Goal: Task Accomplishment & Management: Manage account settings

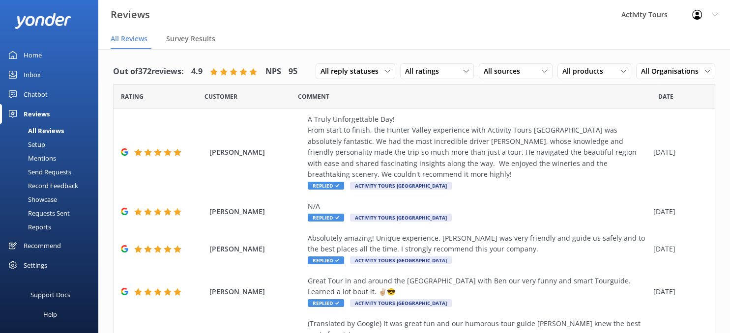
scroll to position [5, 0]
click at [29, 265] on div "Settings" at bounding box center [36, 265] width 24 height 20
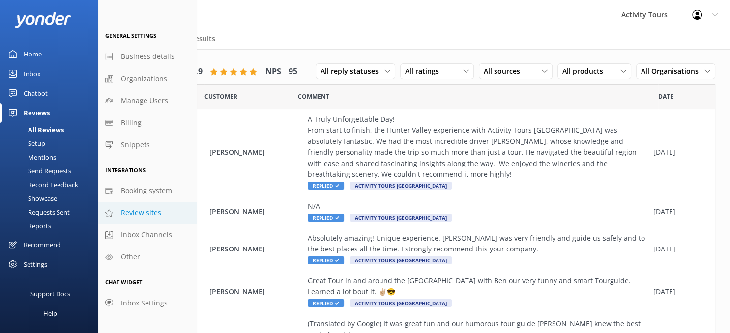
click at [134, 213] on span "Review sites" at bounding box center [141, 213] width 40 height 11
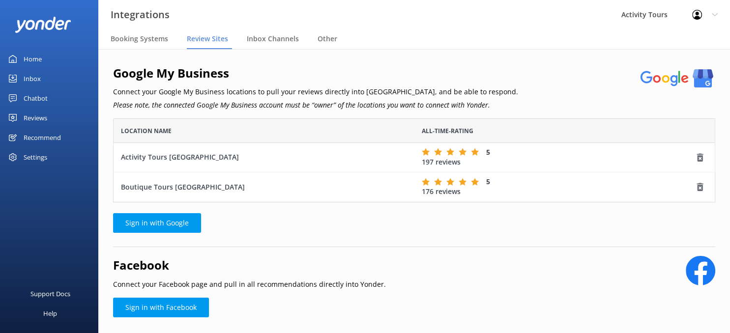
scroll to position [84, 602]
click at [190, 189] on div "Boutique Tours [GEOGRAPHIC_DATA]" at bounding box center [264, 187] width 286 height 11
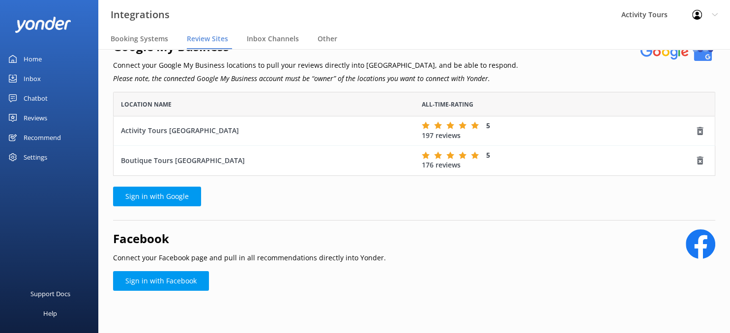
scroll to position [0, 0]
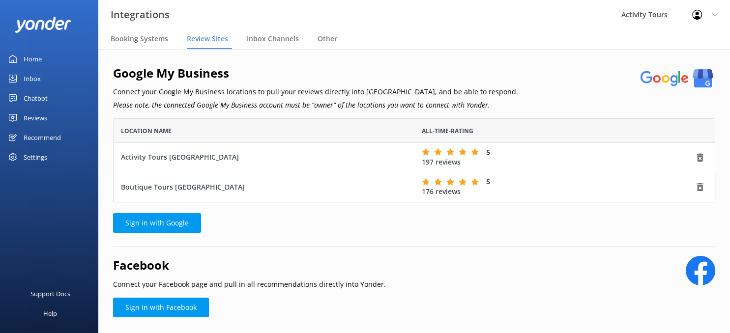
click at [136, 184] on div "Boutique Tours [GEOGRAPHIC_DATA]" at bounding box center [264, 187] width 286 height 11
click at [170, 183] on div "Boutique Tours [GEOGRAPHIC_DATA]" at bounding box center [264, 187] width 286 height 11
click at [525, 184] on div "5" at bounding box center [559, 181] width 274 height 9
click at [34, 154] on div "Settings" at bounding box center [36, 158] width 24 height 20
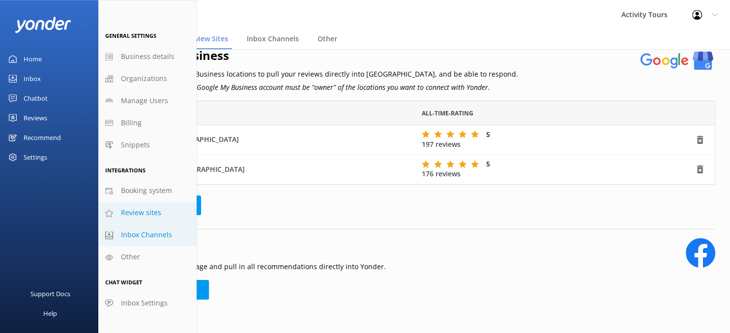
scroll to position [27, 0]
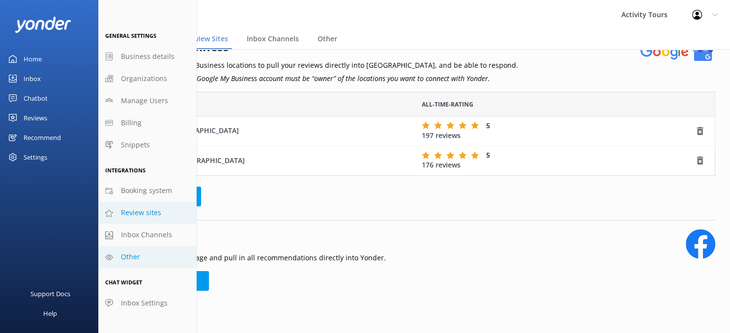
click at [128, 256] on span "Other" at bounding box center [130, 257] width 19 height 11
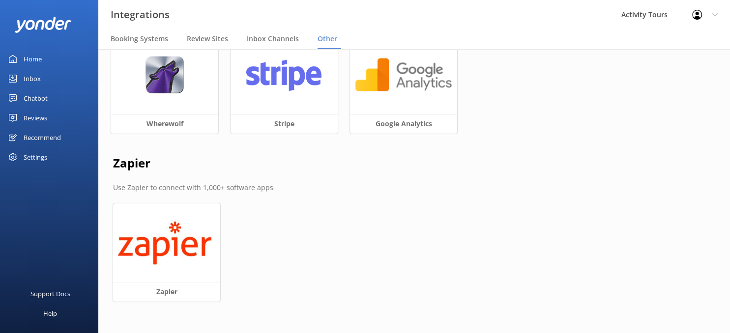
click at [34, 160] on div "Settings" at bounding box center [36, 158] width 24 height 20
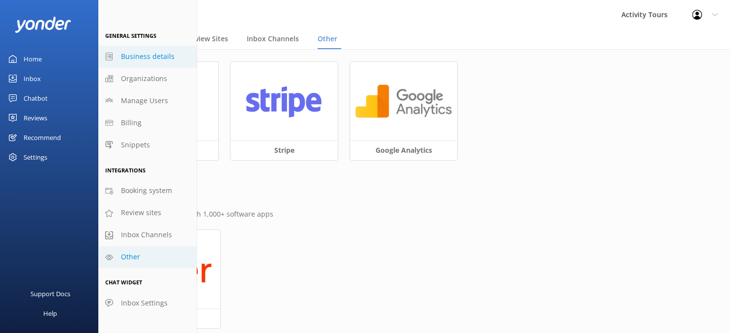
click at [130, 57] on span "Business details" at bounding box center [148, 56] width 54 height 11
select select "[GEOGRAPHIC_DATA]/[GEOGRAPHIC_DATA]"
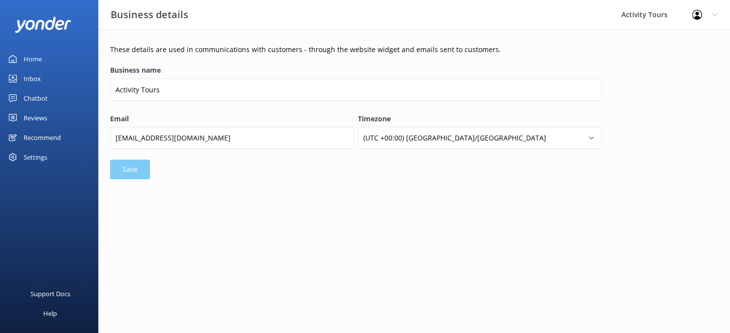
click at [32, 159] on div "Settings" at bounding box center [36, 158] width 24 height 20
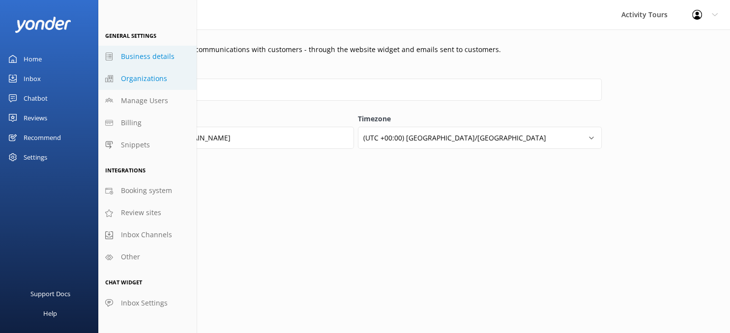
click at [132, 77] on span "Organizations" at bounding box center [144, 78] width 46 height 11
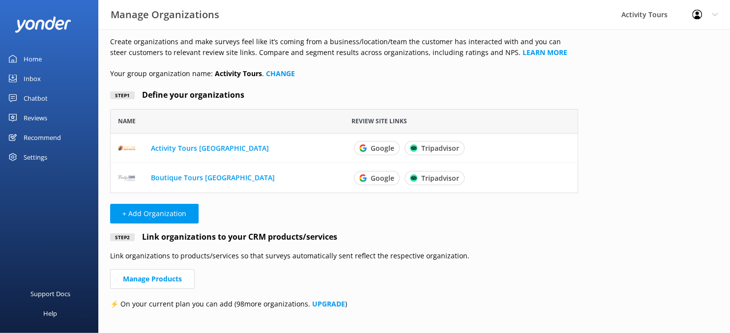
scroll to position [14, 0]
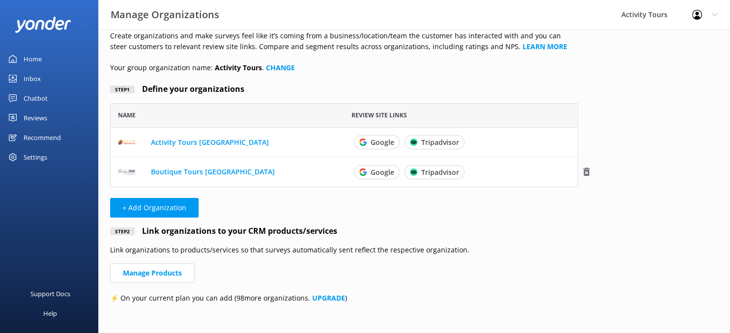
click at [163, 172] on link "Boutique Tours [GEOGRAPHIC_DATA]" at bounding box center [213, 171] width 124 height 9
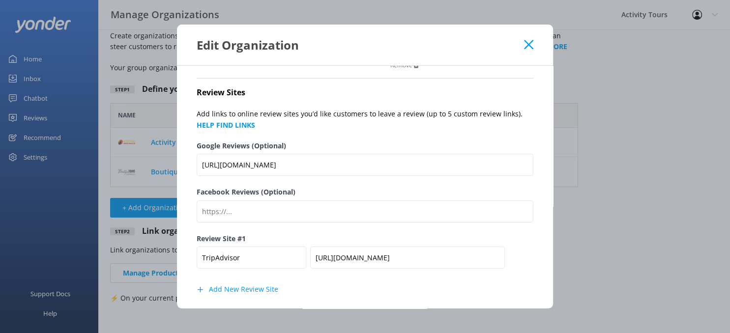
scroll to position [85, 0]
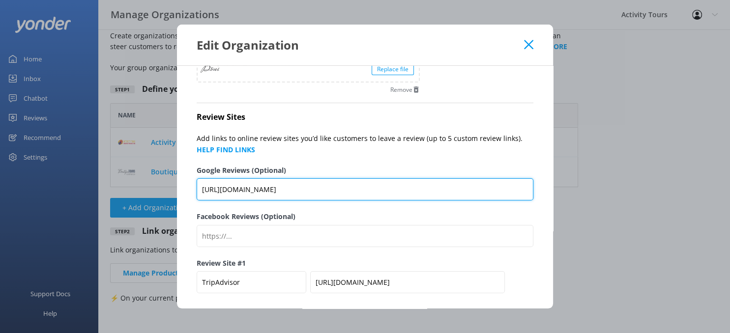
click at [379, 192] on input "[URL][DOMAIN_NAME]" at bounding box center [365, 190] width 337 height 22
paste input "[DOMAIN_NAME][URL][GEOGRAPHIC_DATA][GEOGRAPHIC_DATA]"
type input "[URL][DOMAIN_NAME]"
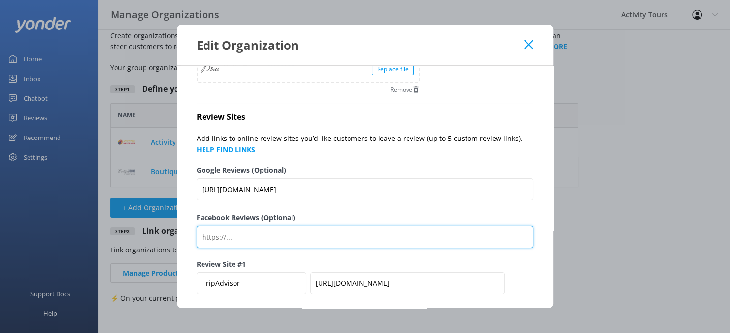
click at [316, 237] on input "Facebook Reviews (Optional)" at bounding box center [365, 237] width 337 height 22
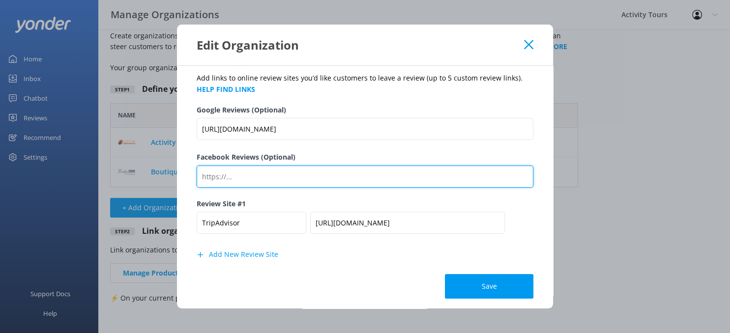
scroll to position [150, 0]
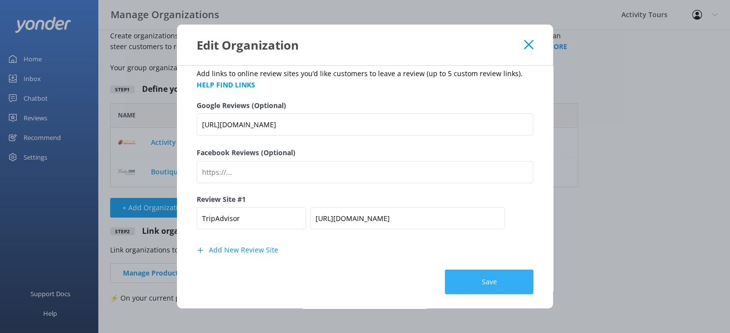
click at [482, 283] on button "Save" at bounding box center [489, 282] width 89 height 25
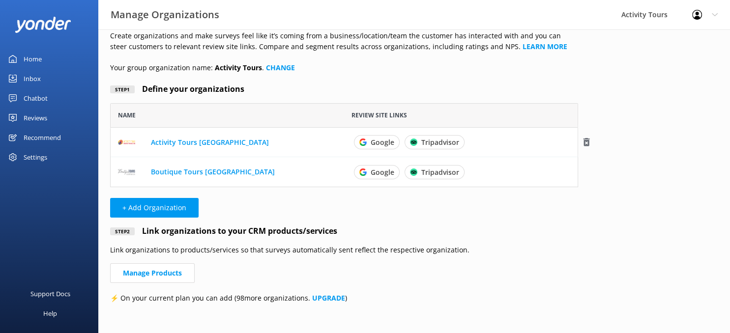
click at [168, 142] on link "Activity Tours [GEOGRAPHIC_DATA]" at bounding box center [210, 141] width 118 height 9
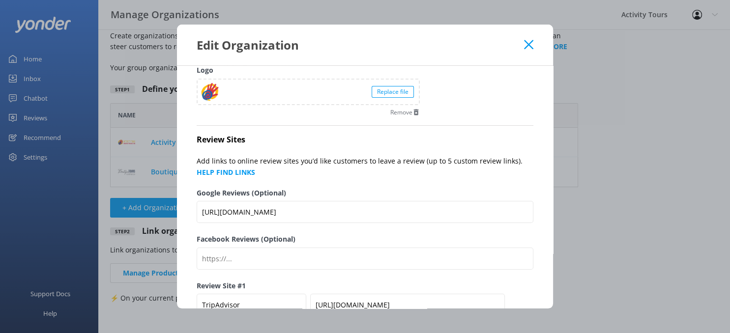
scroll to position [127, 0]
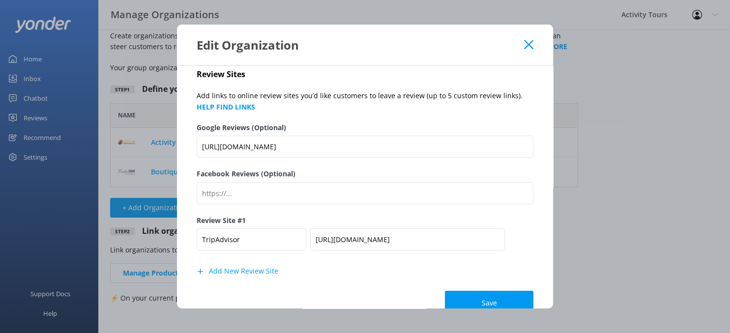
click at [528, 45] on use at bounding box center [528, 44] width 9 height 9
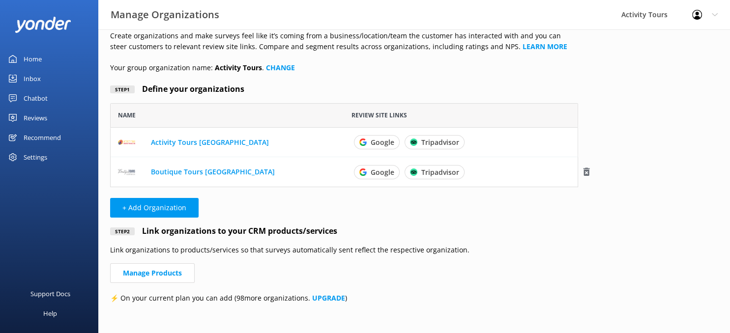
click at [190, 172] on link "Boutique Tours [GEOGRAPHIC_DATA]" at bounding box center [213, 171] width 124 height 9
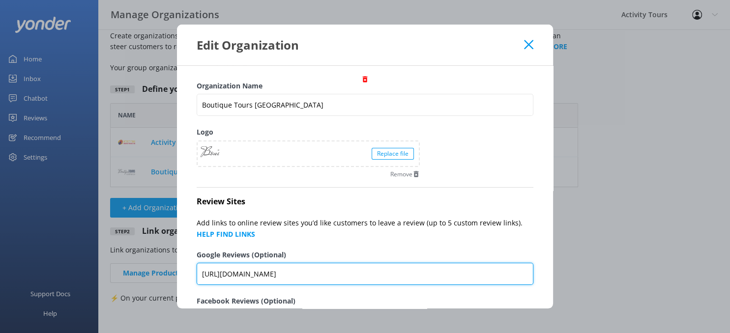
click at [346, 277] on input "[URL][DOMAIN_NAME]" at bounding box center [365, 274] width 337 height 22
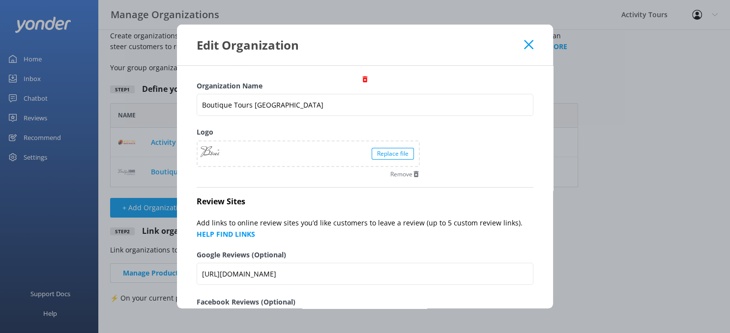
click at [529, 43] on icon at bounding box center [528, 45] width 9 height 10
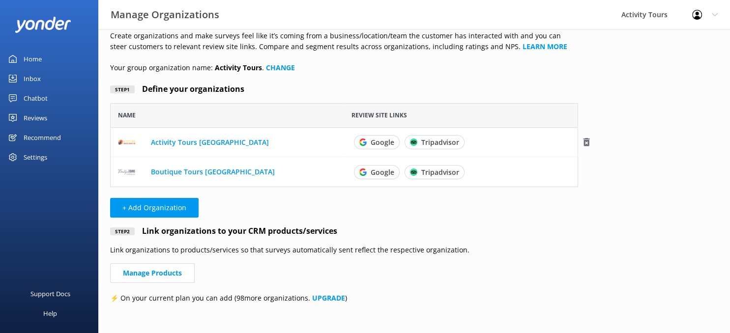
click at [165, 140] on link "Activity Tours [GEOGRAPHIC_DATA]" at bounding box center [210, 141] width 118 height 9
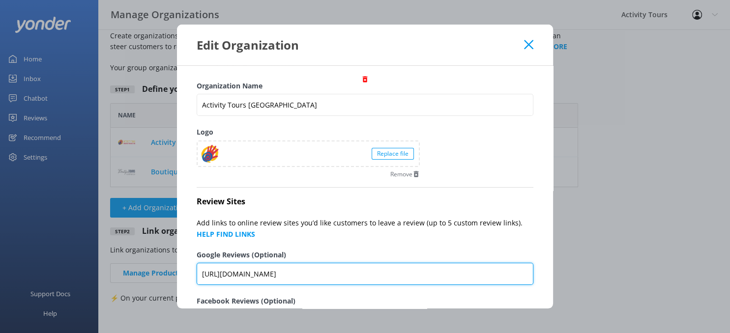
click at [365, 274] on input "[URL][DOMAIN_NAME]" at bounding box center [365, 274] width 337 height 22
paste input "[DOMAIN_NAME][URL][GEOGRAPHIC_DATA][GEOGRAPHIC_DATA]"
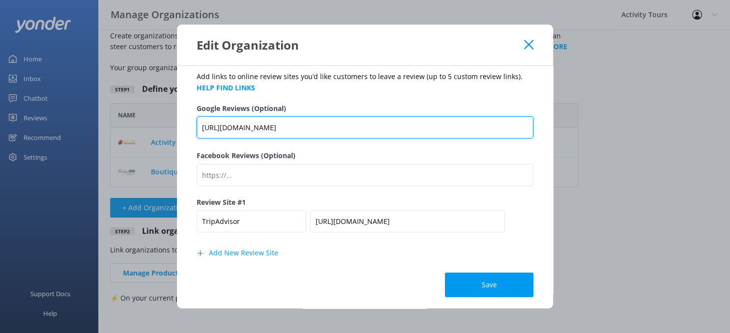
scroll to position [150, 0]
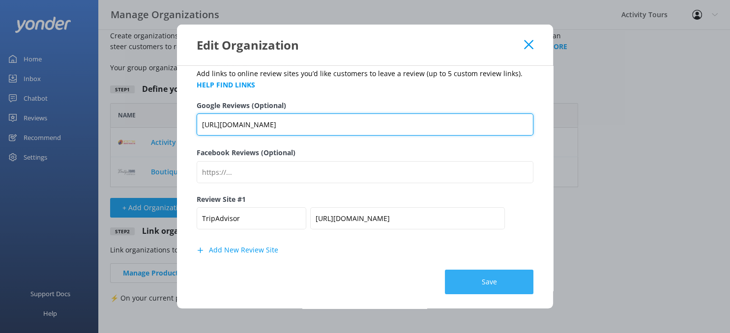
type input "[URL][DOMAIN_NAME]"
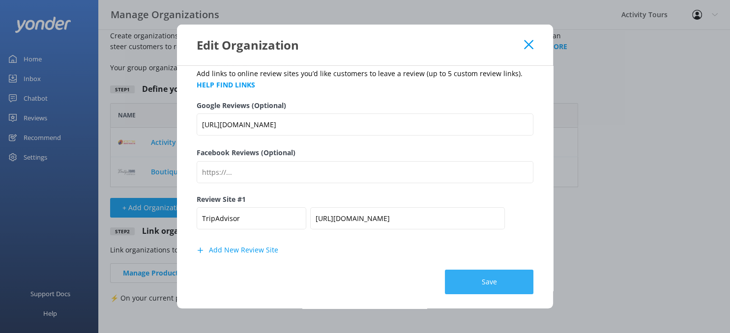
click at [472, 276] on button "Save" at bounding box center [489, 282] width 89 height 25
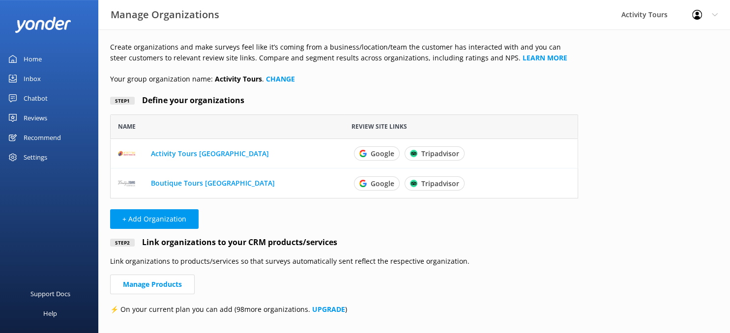
scroll to position [0, 0]
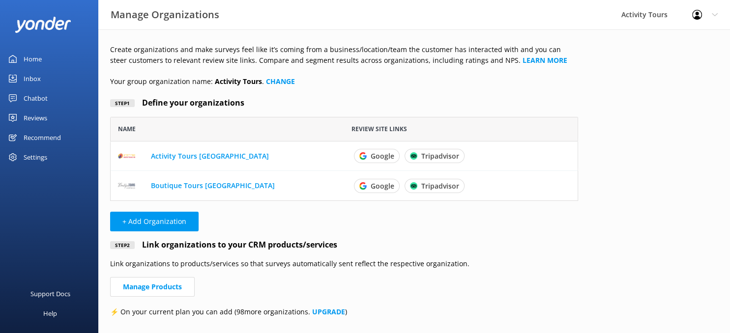
click at [29, 58] on div "Home" at bounding box center [33, 59] width 18 height 20
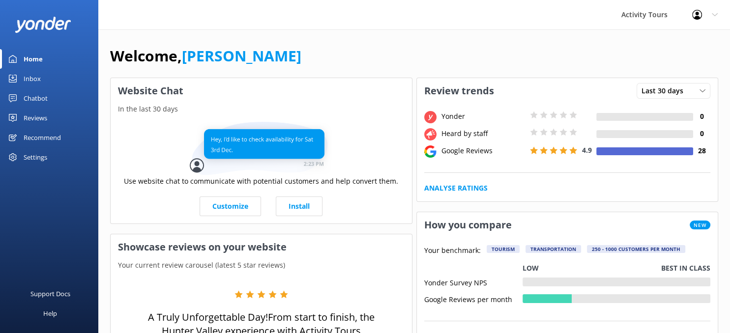
click at [38, 156] on div "Settings" at bounding box center [36, 158] width 24 height 20
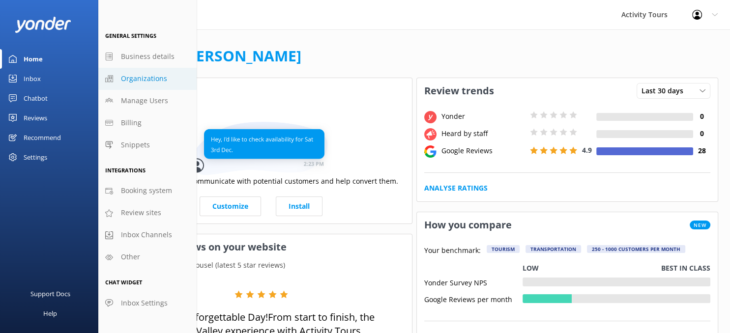
click at [127, 76] on span "Organizations" at bounding box center [144, 78] width 46 height 11
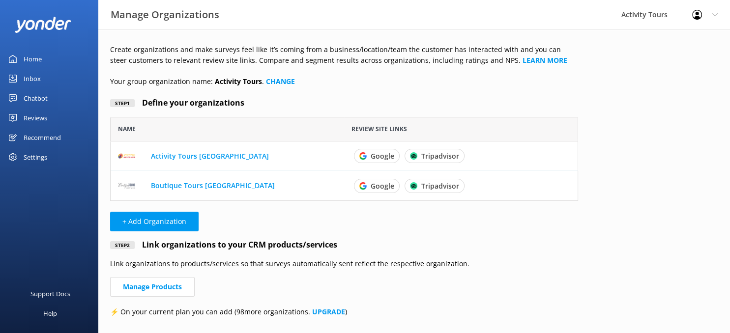
scroll to position [84, 468]
click at [163, 155] on link "Activity Tours [GEOGRAPHIC_DATA]" at bounding box center [210, 155] width 118 height 9
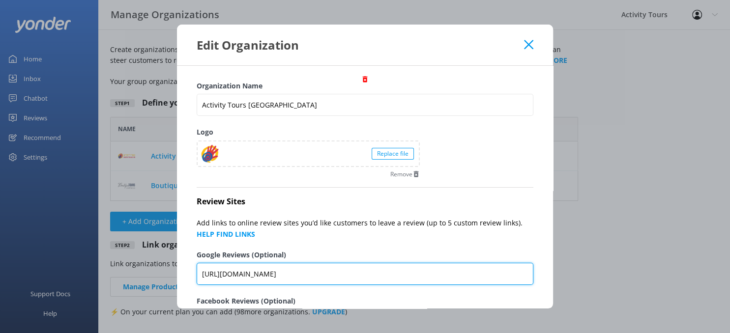
click at [377, 277] on input "[URL][DOMAIN_NAME]" at bounding box center [365, 274] width 337 height 22
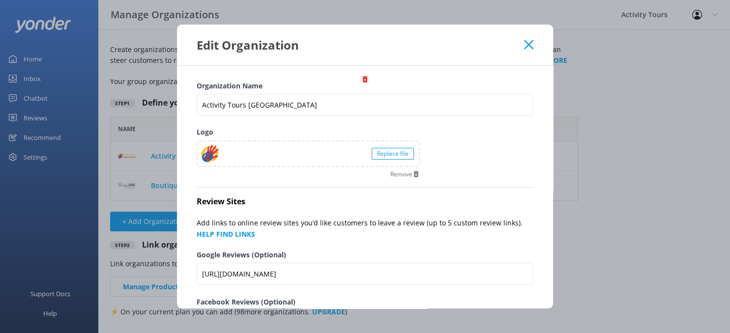
click at [530, 41] on icon at bounding box center [528, 45] width 9 height 10
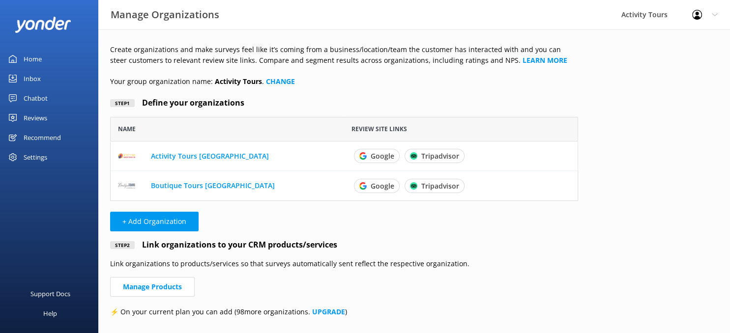
click at [31, 56] on div "Home" at bounding box center [33, 59] width 18 height 20
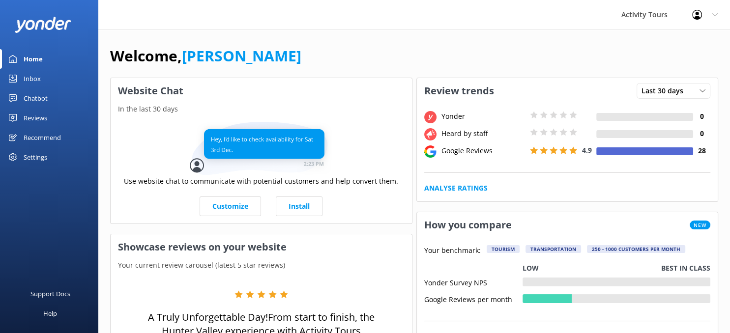
drag, startPoint x: 28, startPoint y: 63, endPoint x: 22, endPoint y: 64, distance: 6.1
click at [27, 63] on div "Home" at bounding box center [33, 59] width 19 height 20
click at [33, 56] on div "Home" at bounding box center [33, 59] width 19 height 20
